Goal: Entertainment & Leisure: Consume media (video, audio)

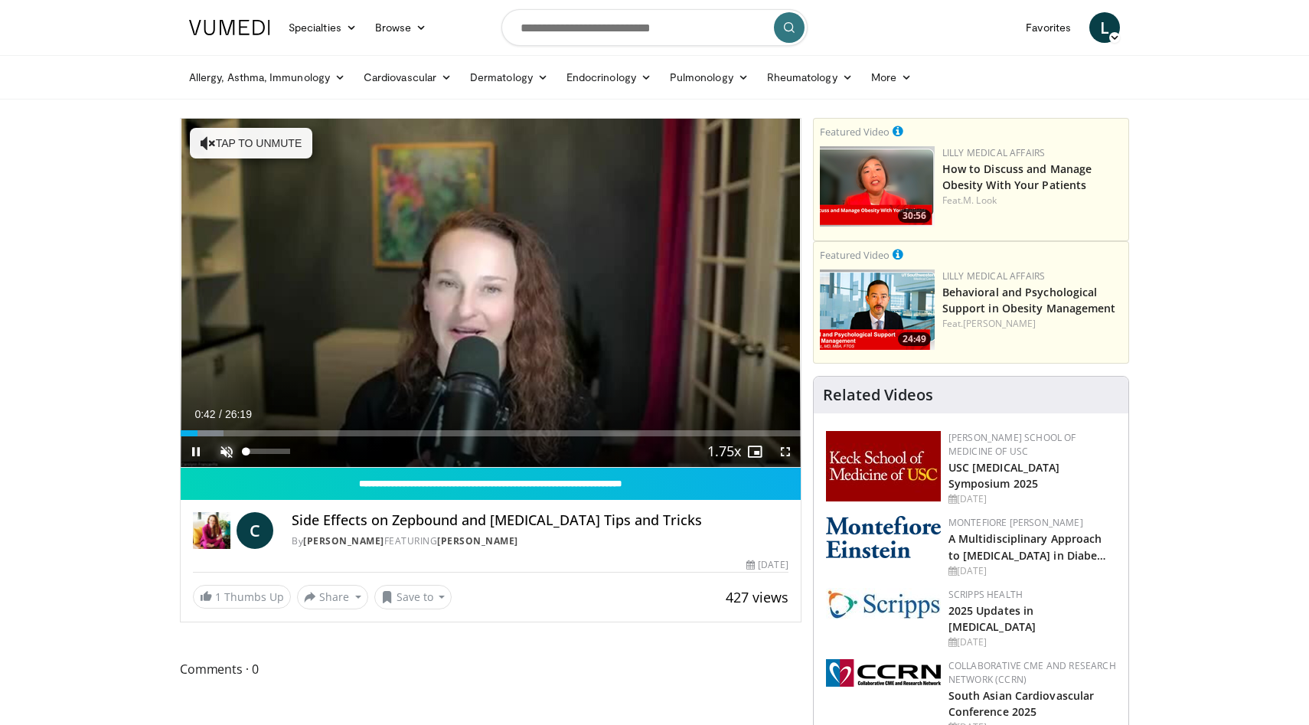
click at [230, 452] on span "Video Player" at bounding box center [226, 451] width 31 height 31
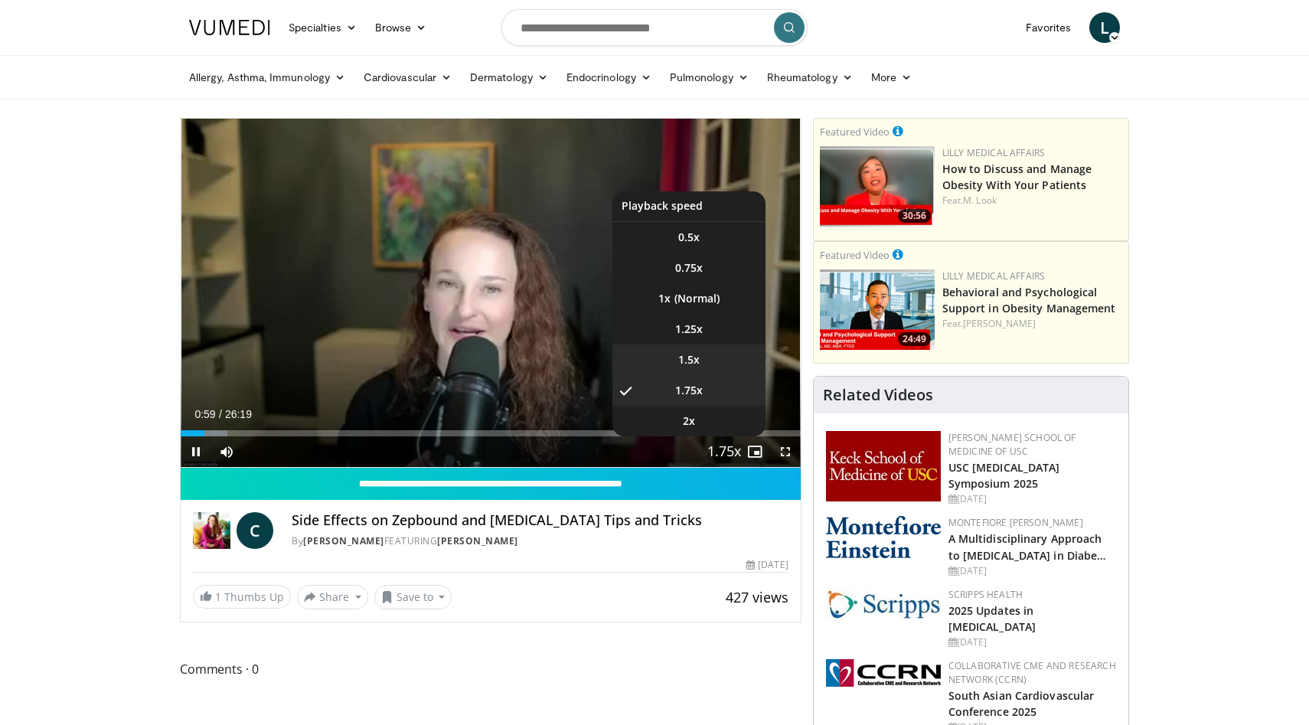
click at [711, 356] on li "1.5x" at bounding box center [688, 359] width 153 height 31
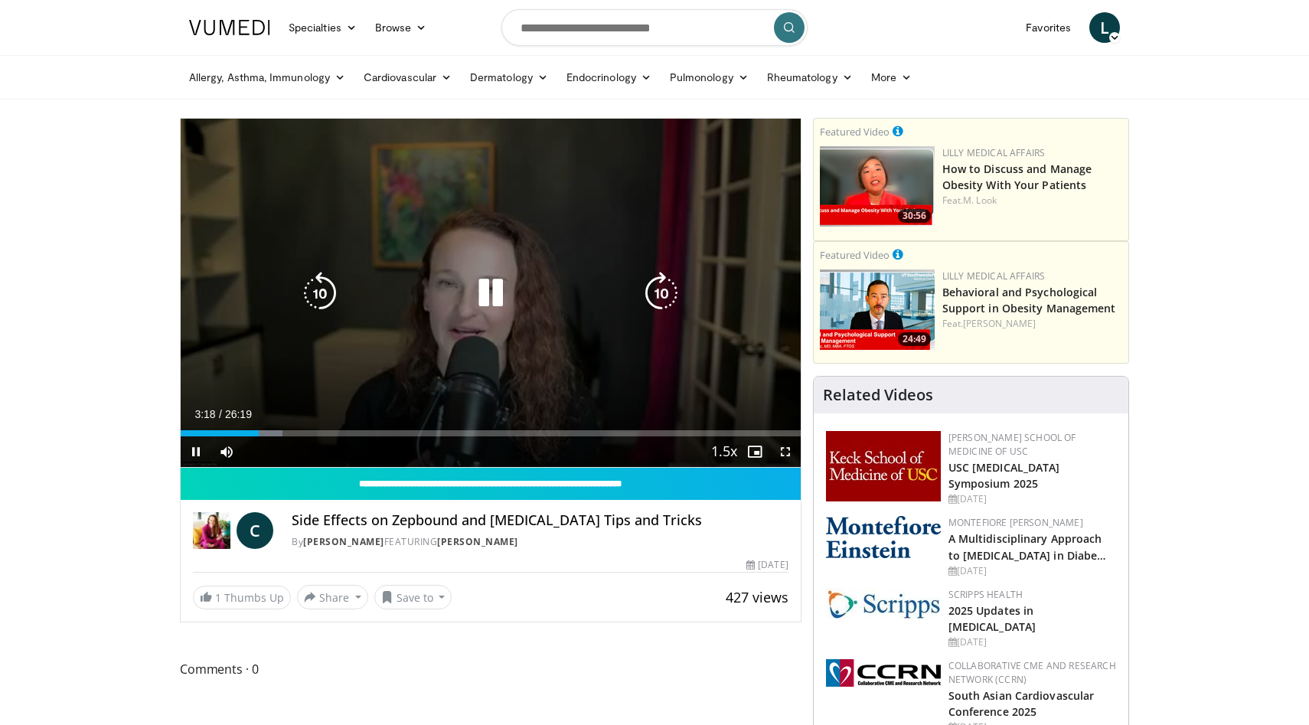
click at [491, 297] on icon "Video Player" at bounding box center [490, 293] width 43 height 43
